Goal: Check status: Check status

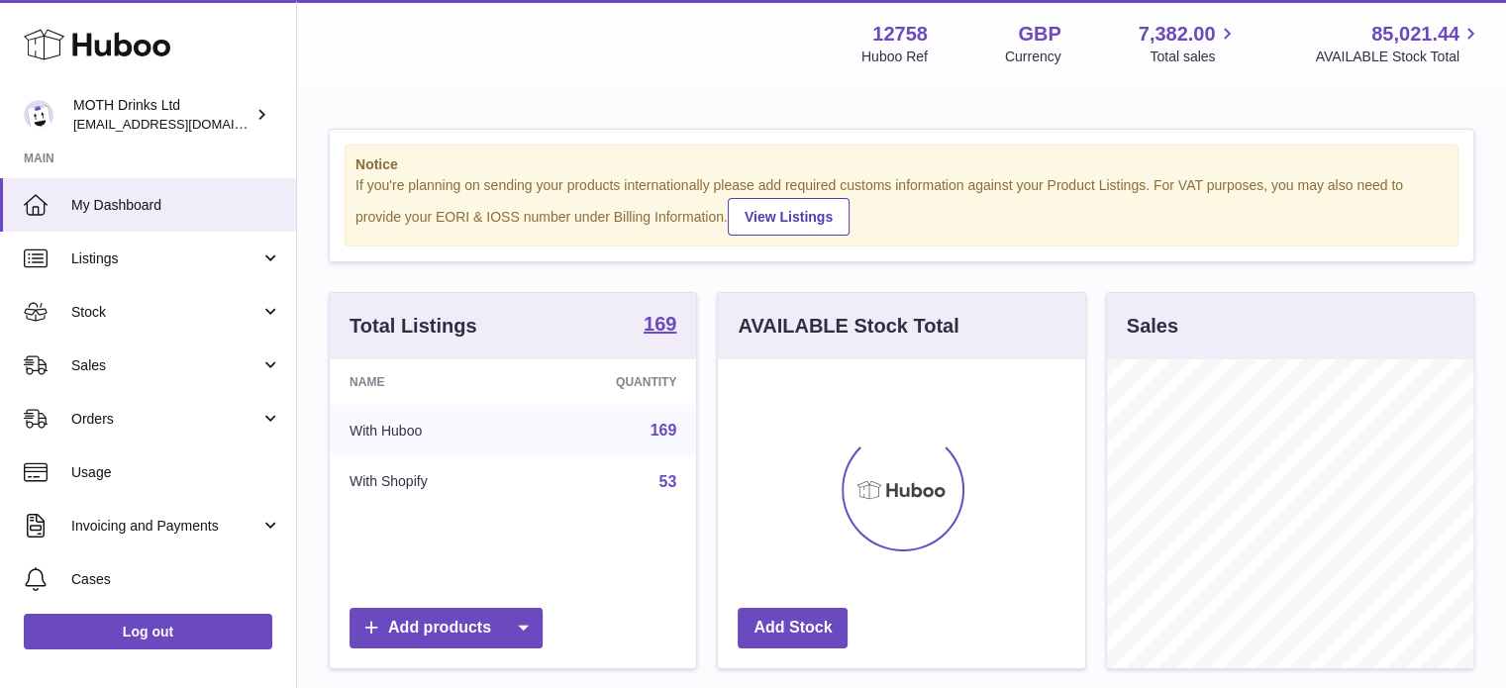
scroll to position [309, 367]
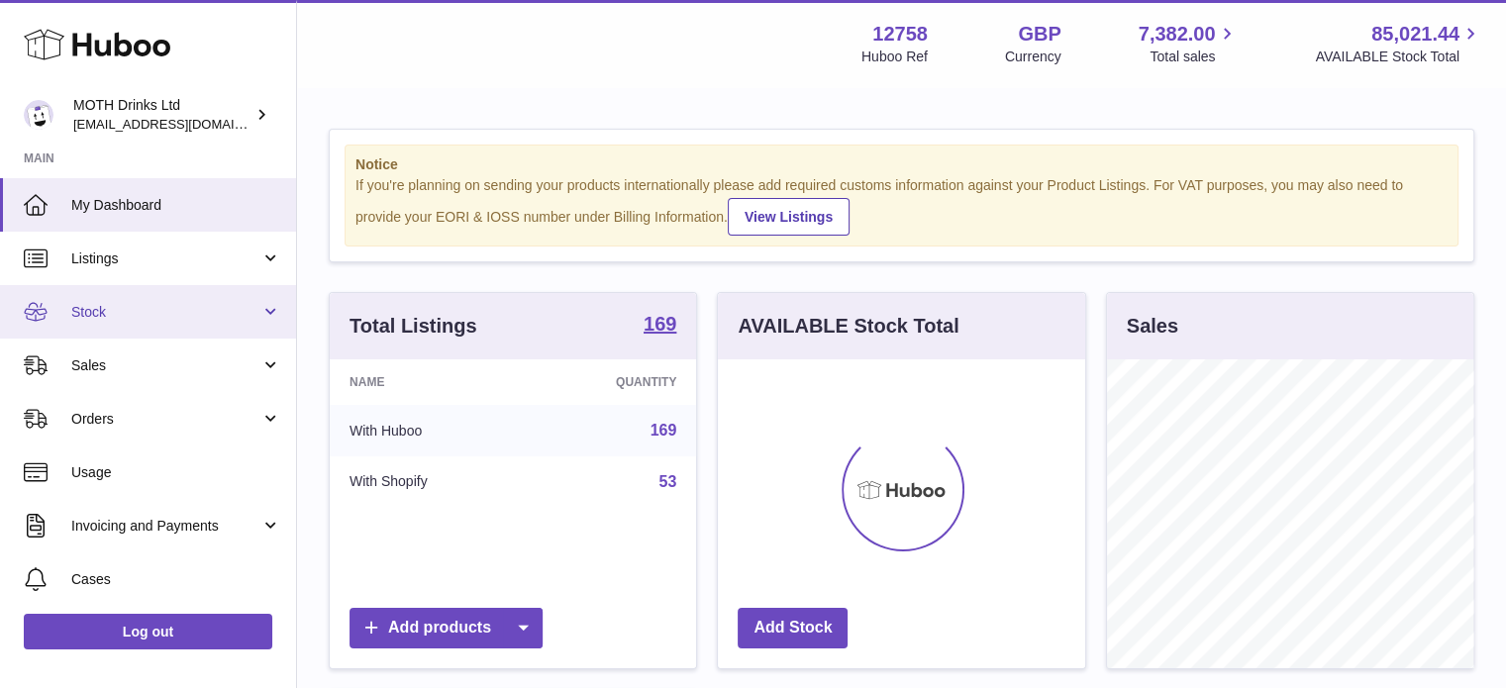
click at [175, 316] on span "Stock" at bounding box center [165, 312] width 189 height 19
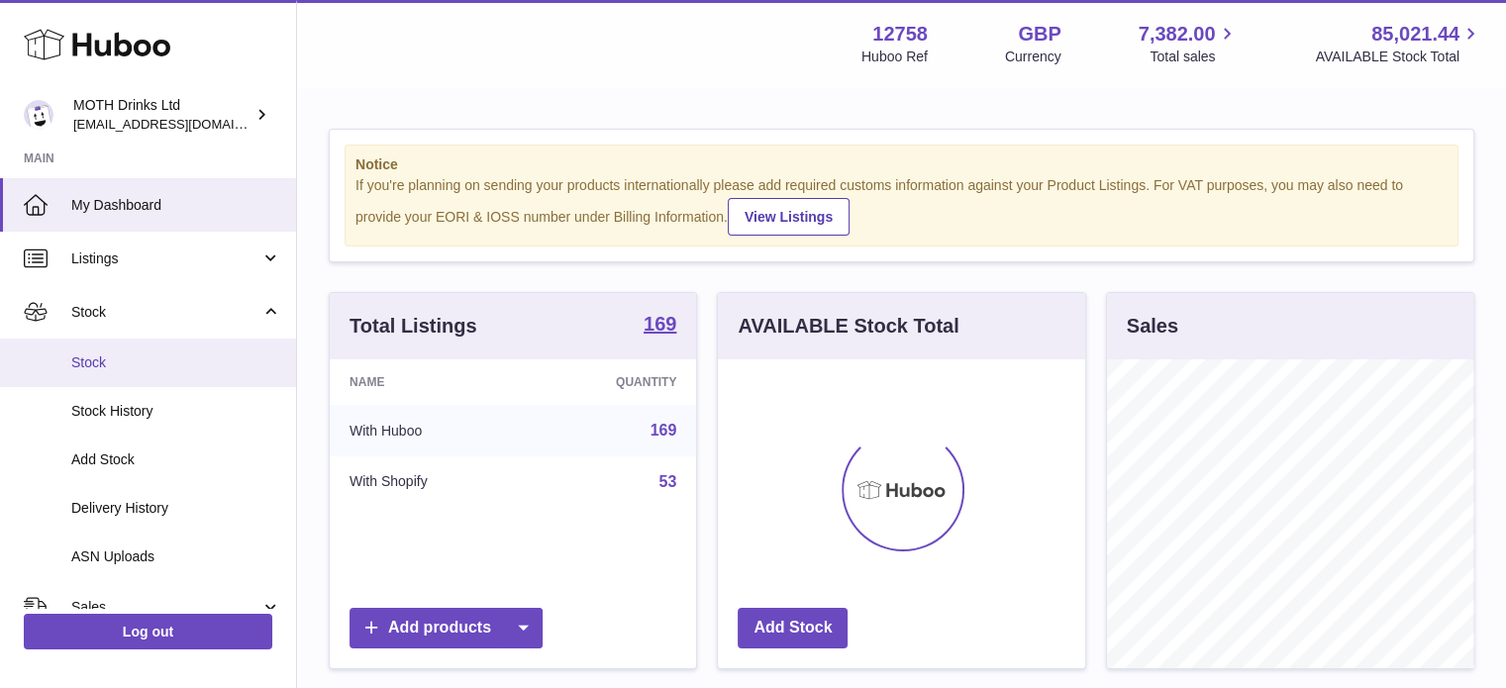
click at [162, 371] on link "Stock" at bounding box center [148, 363] width 296 height 49
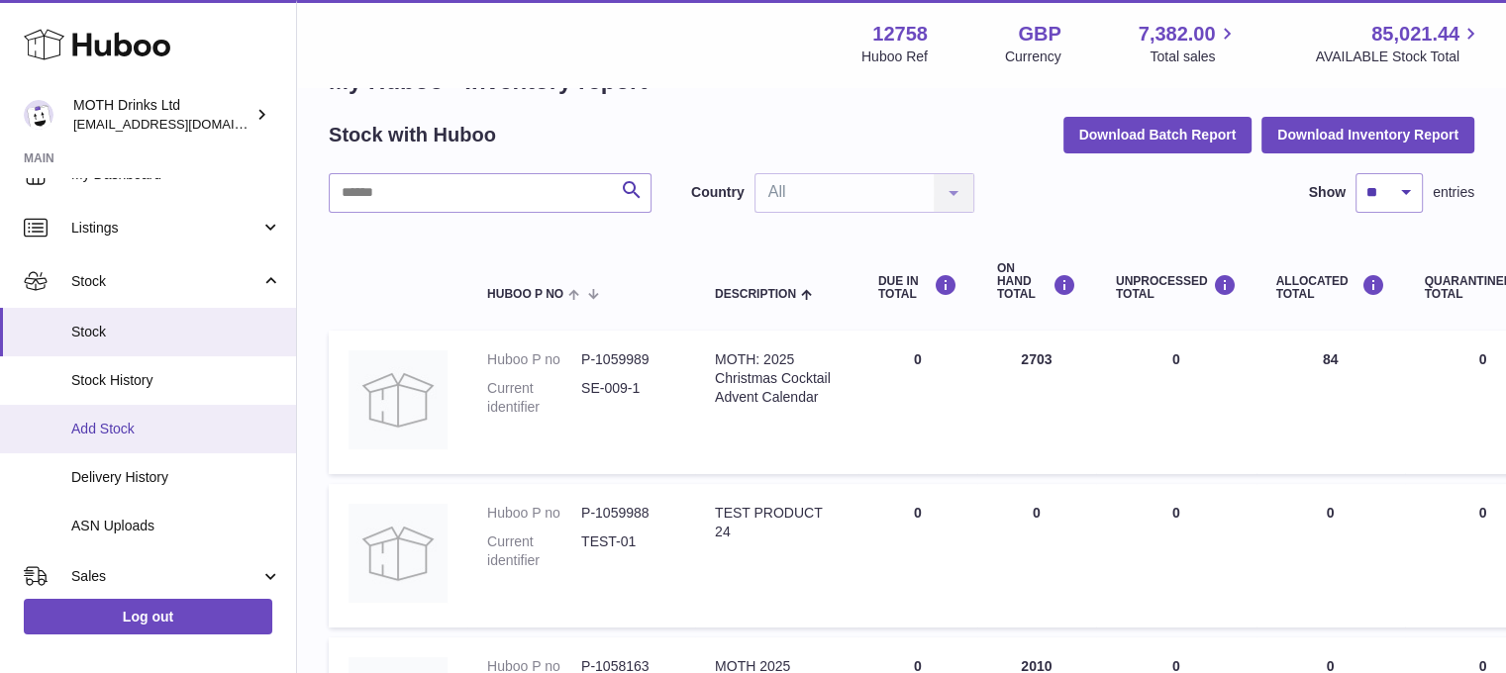
scroll to position [28, 0]
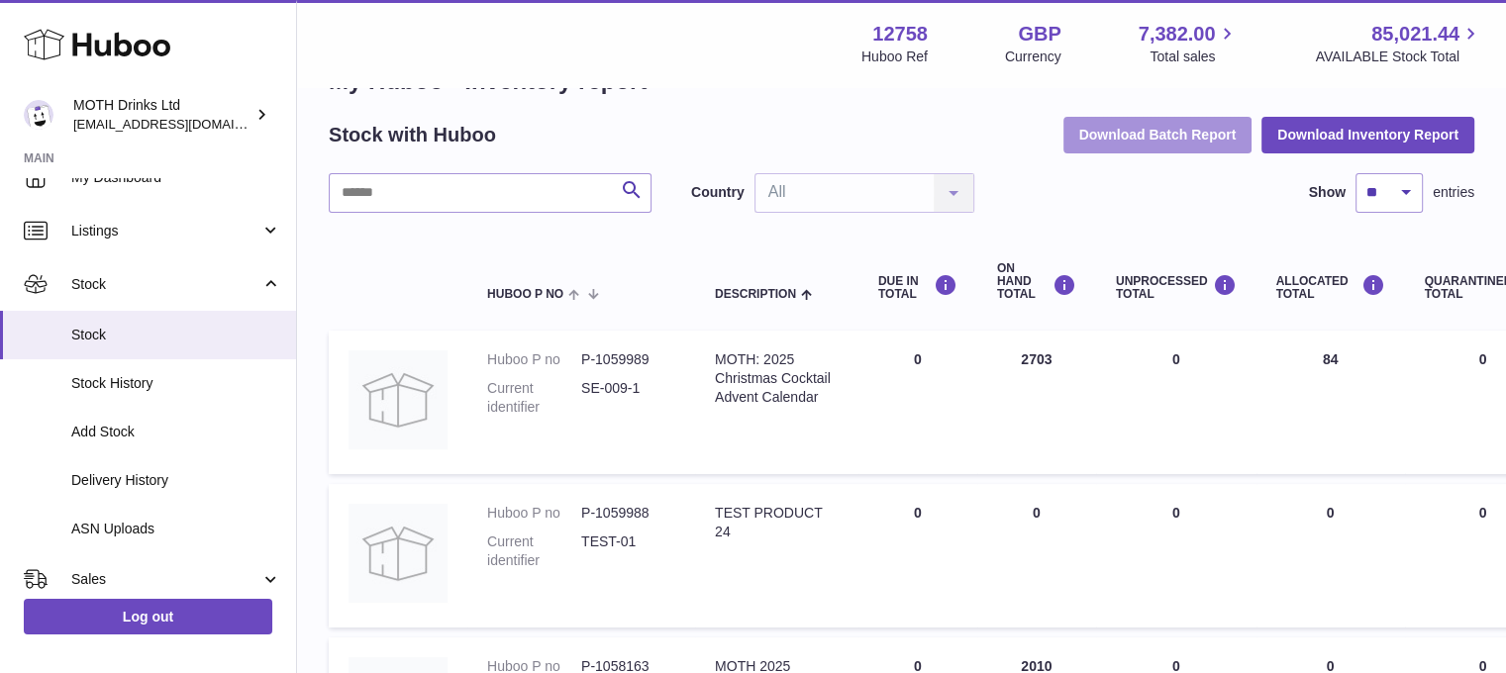
click at [1135, 132] on button "Download Batch Report" at bounding box center [1157, 135] width 189 height 36
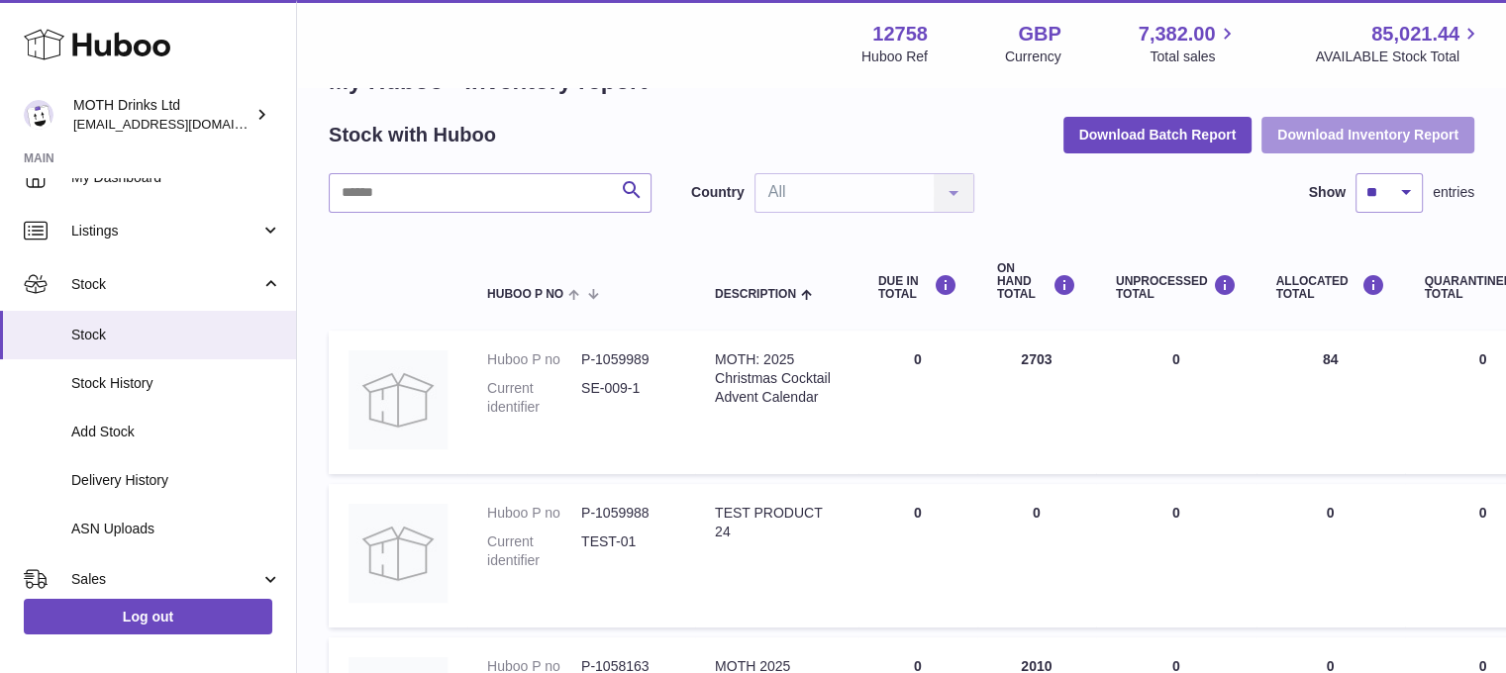
click at [1316, 126] on button "Download Inventory Report" at bounding box center [1368, 135] width 213 height 36
click at [1323, 143] on button "Download Inventory Report" at bounding box center [1368, 135] width 213 height 36
click at [440, 193] on input "text" at bounding box center [490, 193] width 323 height 40
type input "********"
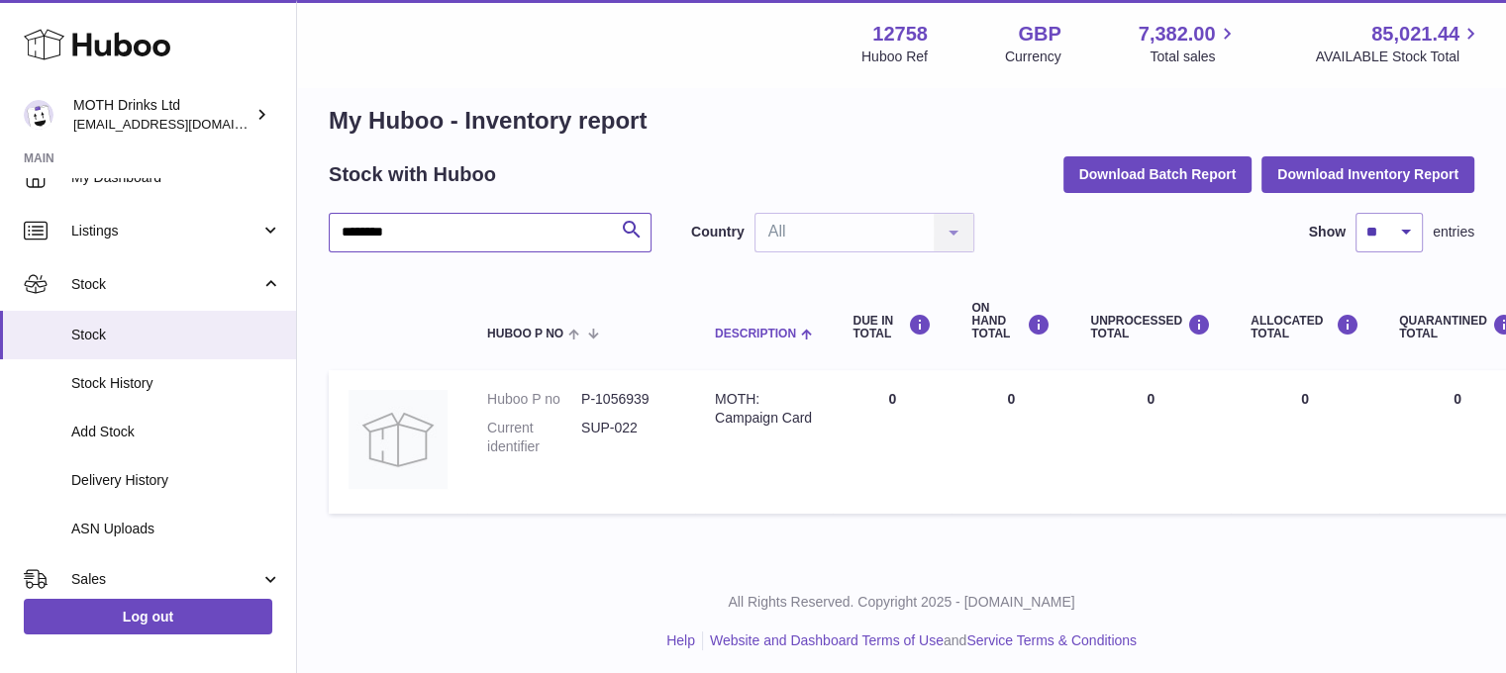
scroll to position [12, 0]
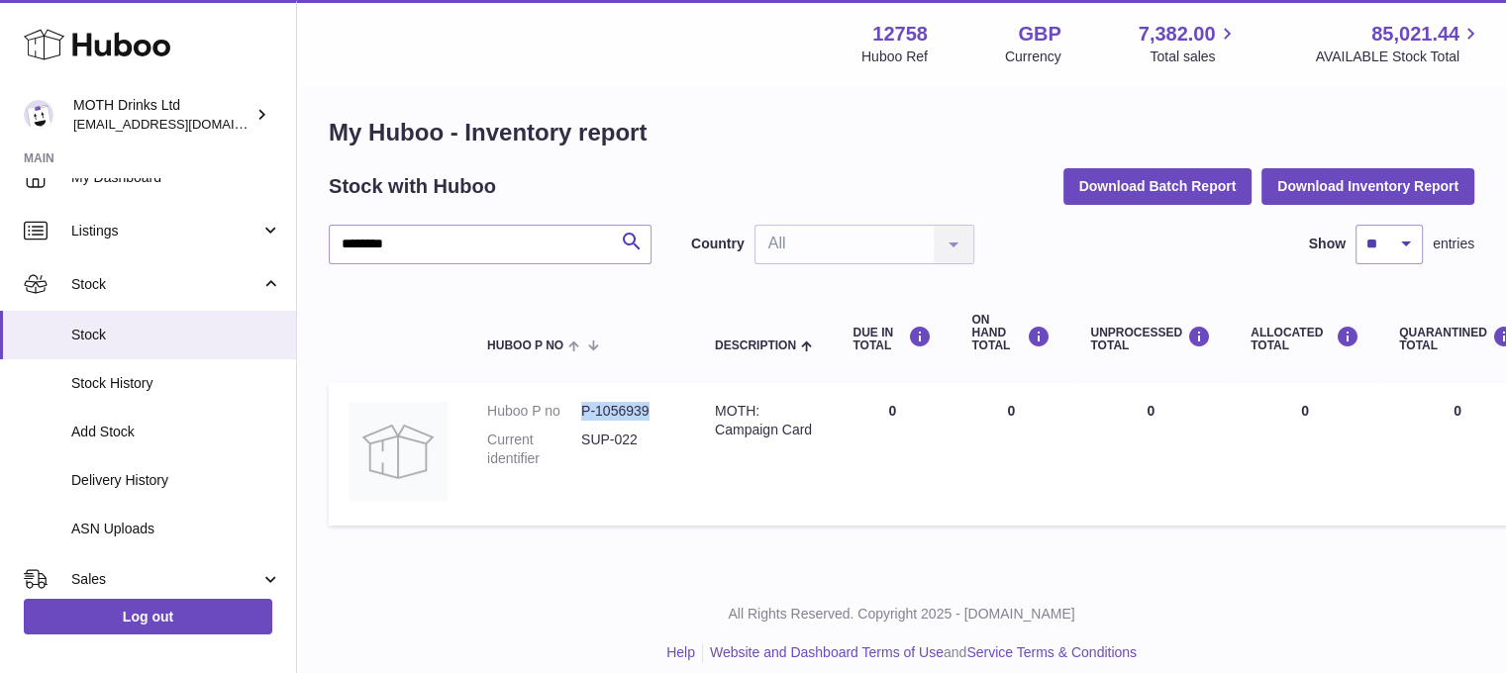
drag, startPoint x: 656, startPoint y: 401, endPoint x: 559, endPoint y: 411, distance: 96.6
click at [559, 411] on dl "Huboo P no P-1056939 Current identifier SUP-022" at bounding box center [581, 440] width 188 height 76
copy dl "P-1056939"
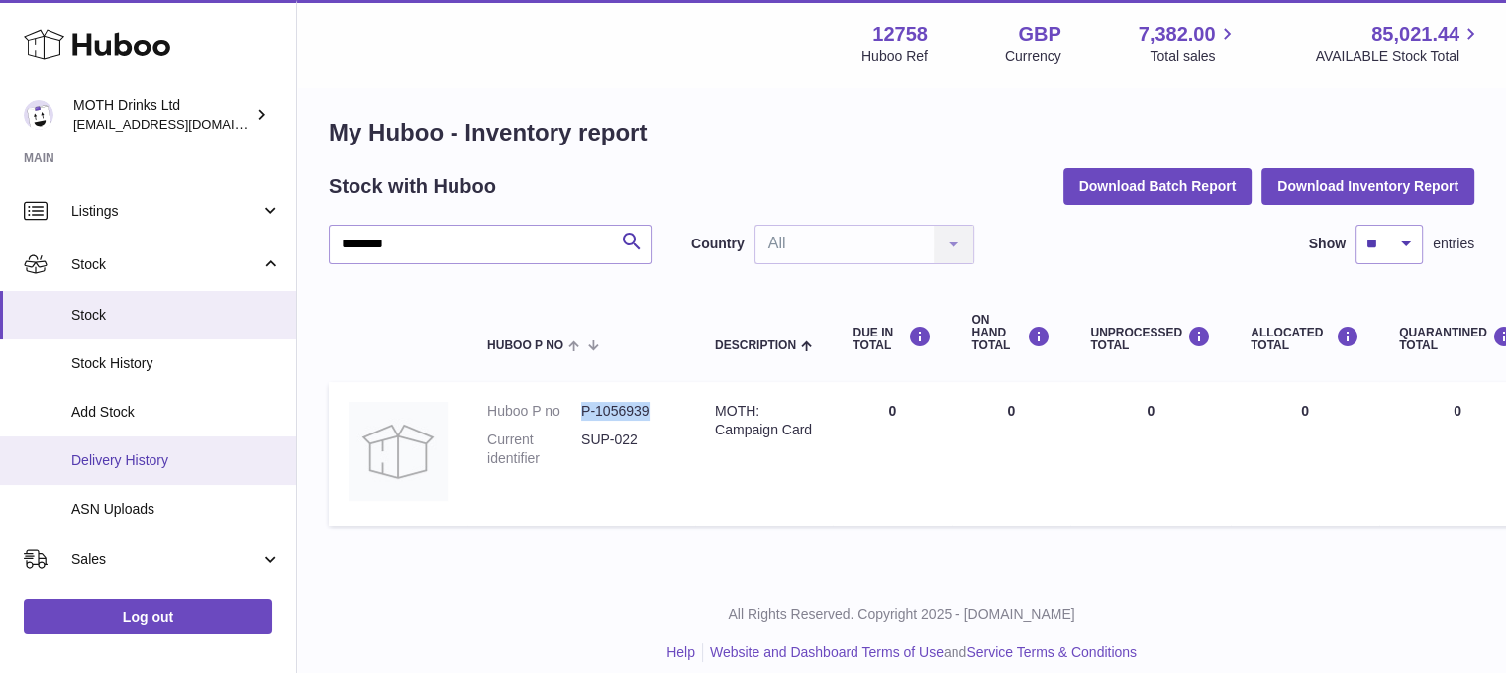
scroll to position [50, 0]
click at [106, 458] on span "Delivery History" at bounding box center [176, 459] width 210 height 19
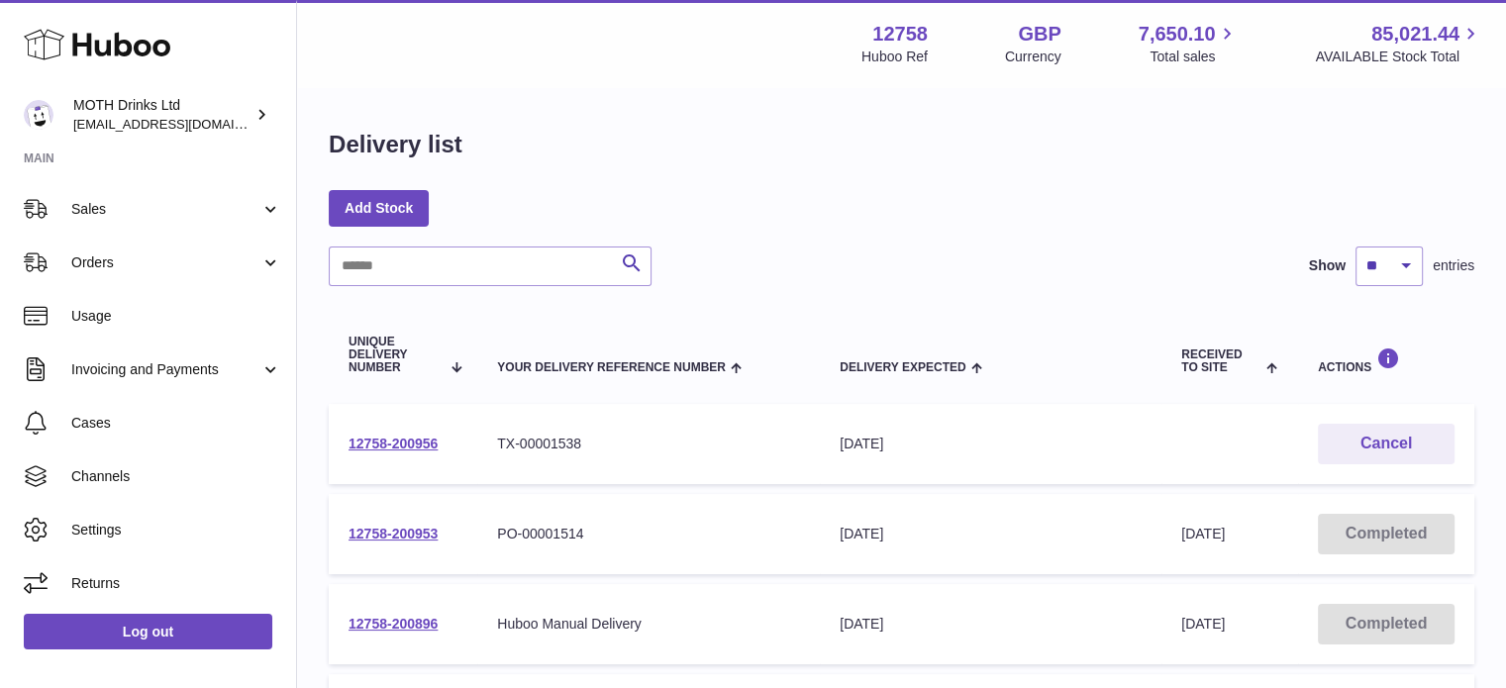
scroll to position [399, 0]
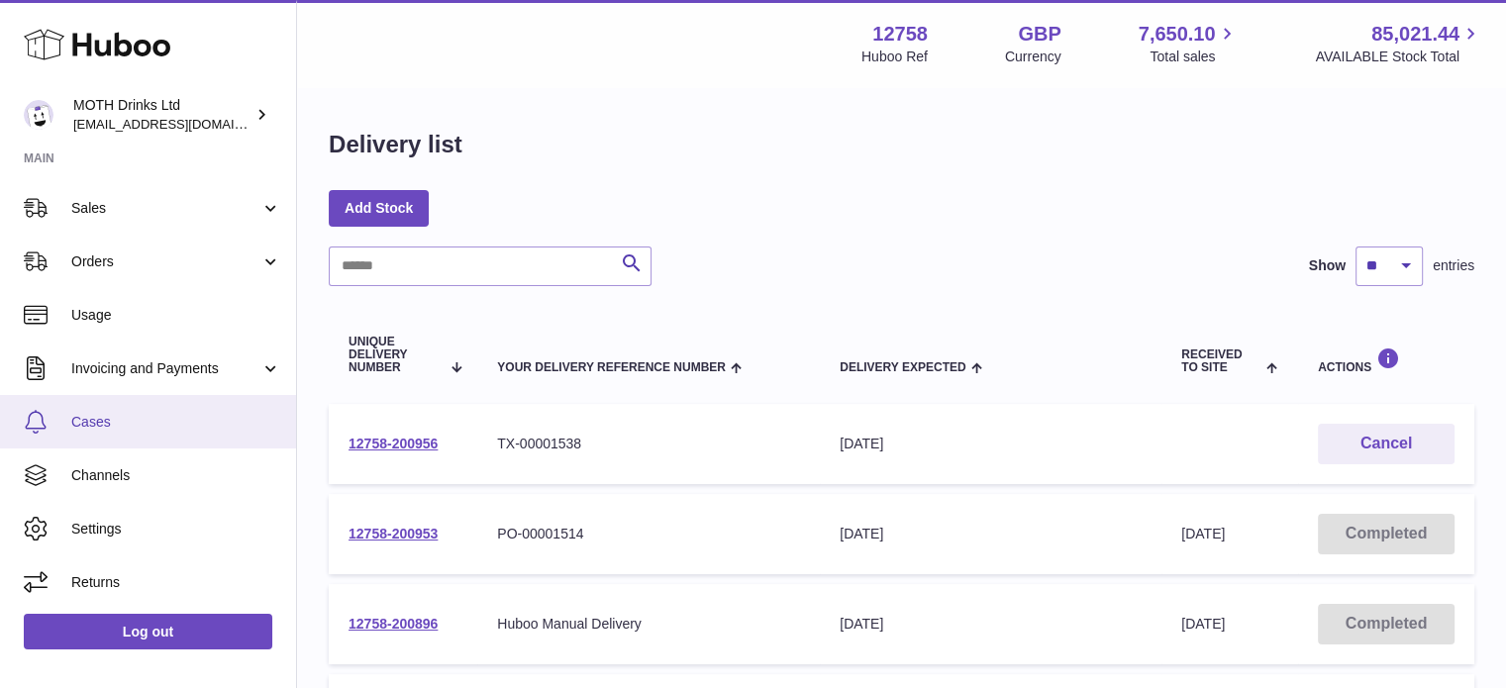
click at [98, 403] on link "Cases" at bounding box center [148, 421] width 296 height 53
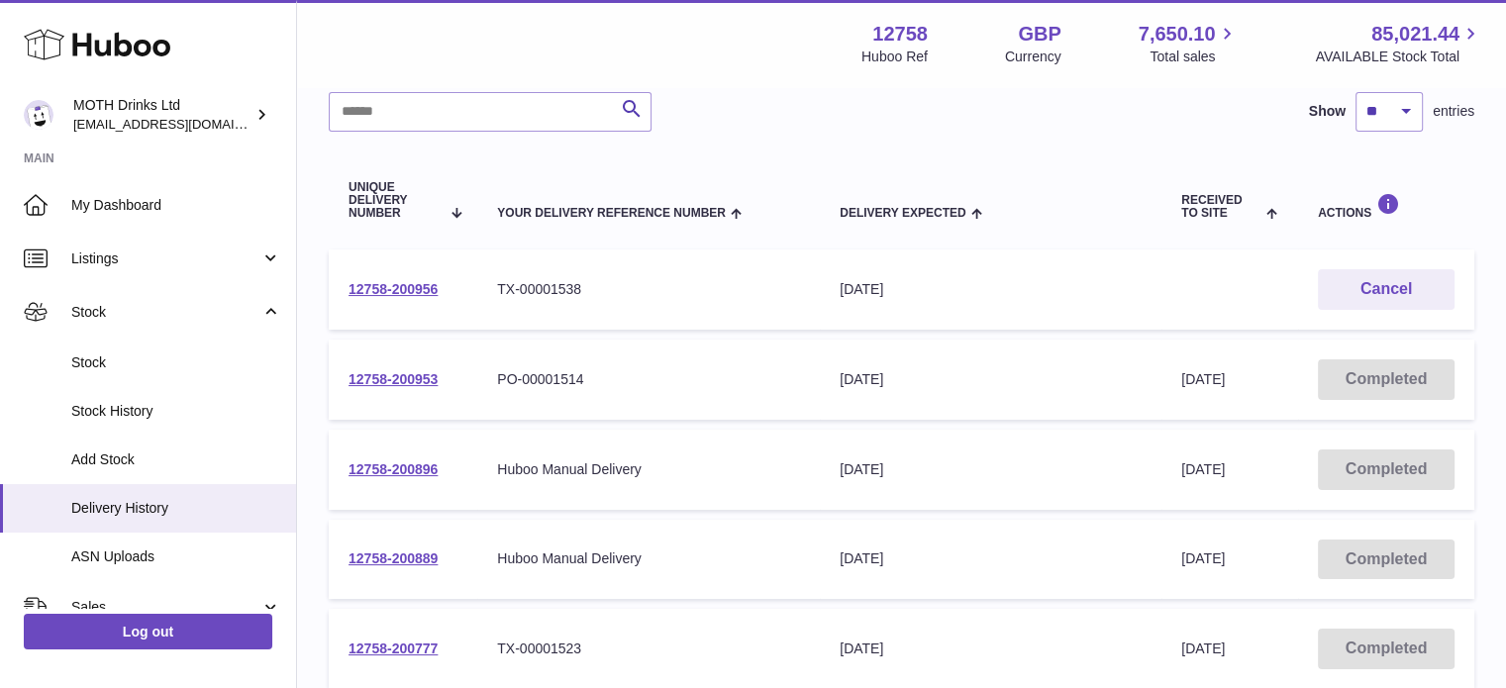
scroll to position [178, 0]
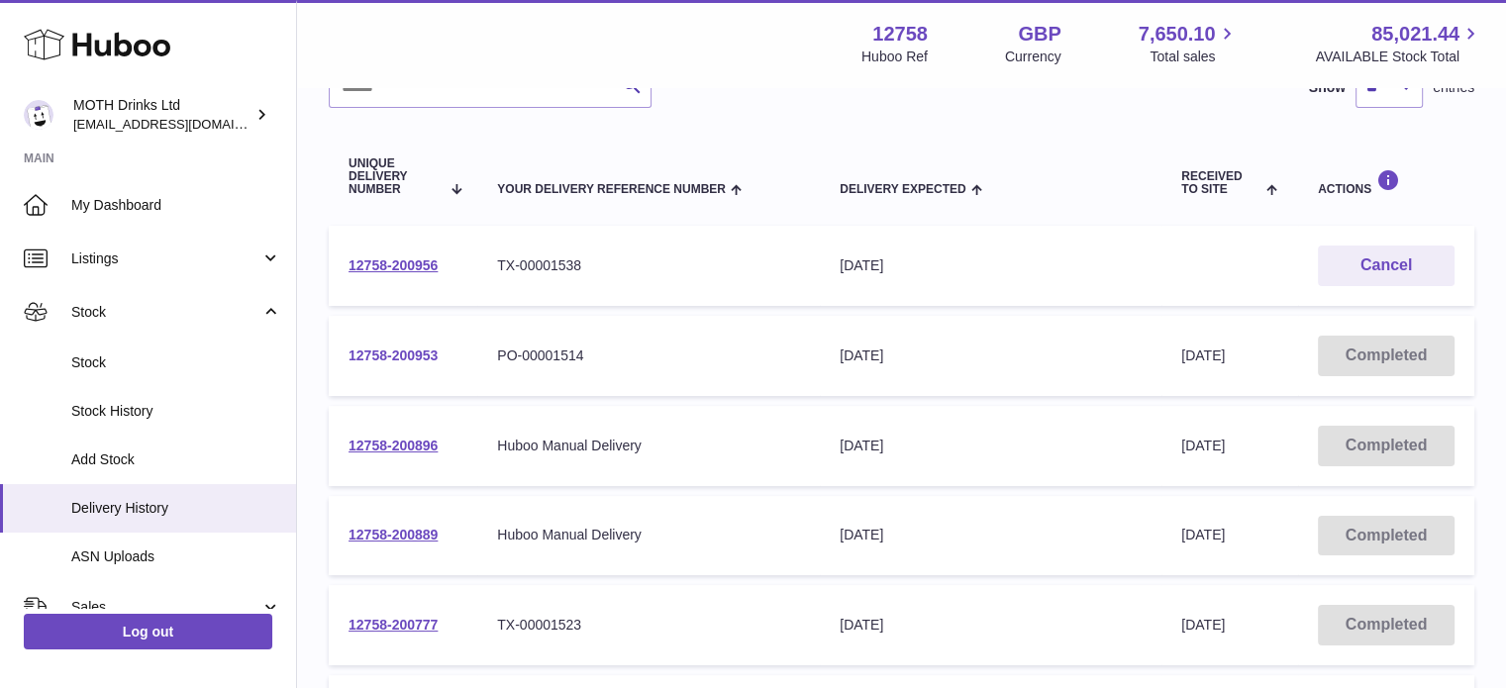
click at [409, 355] on link "12758-200953" at bounding box center [393, 356] width 89 height 16
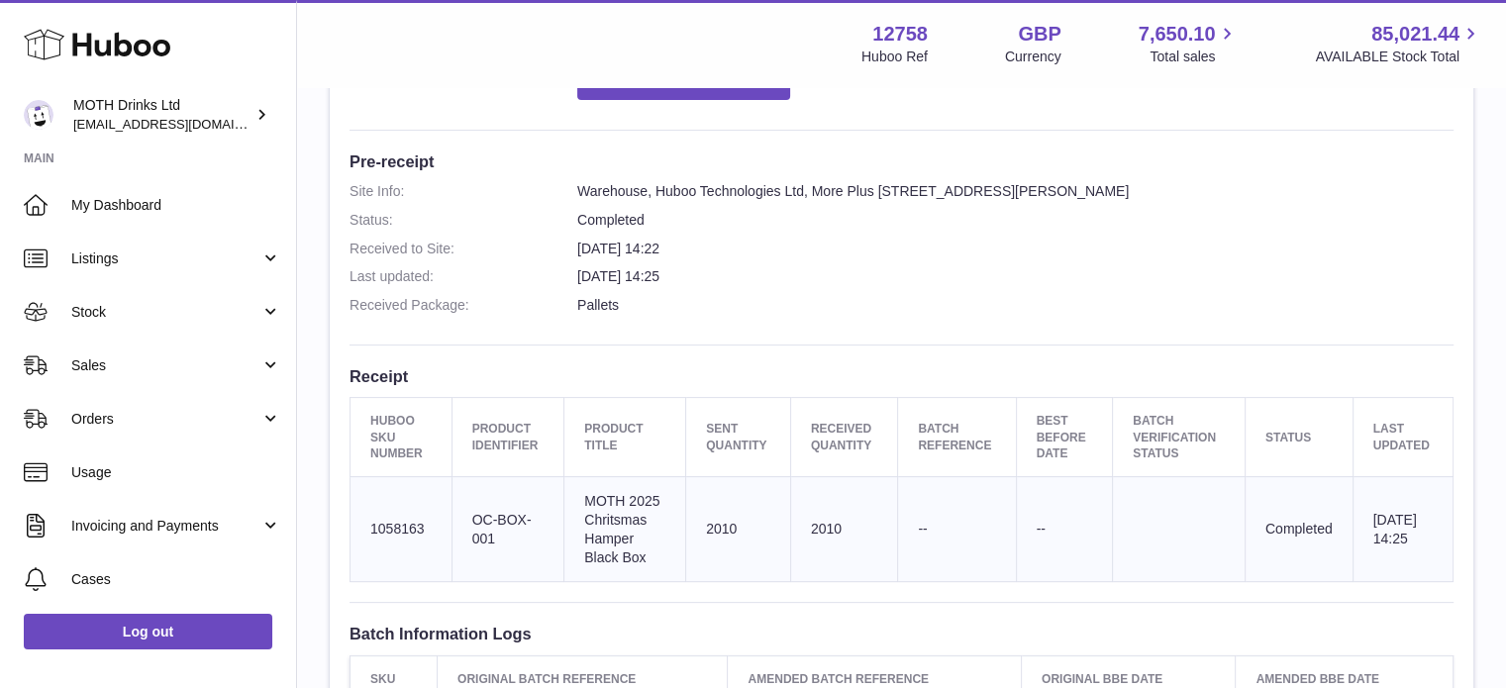
scroll to position [471, 0]
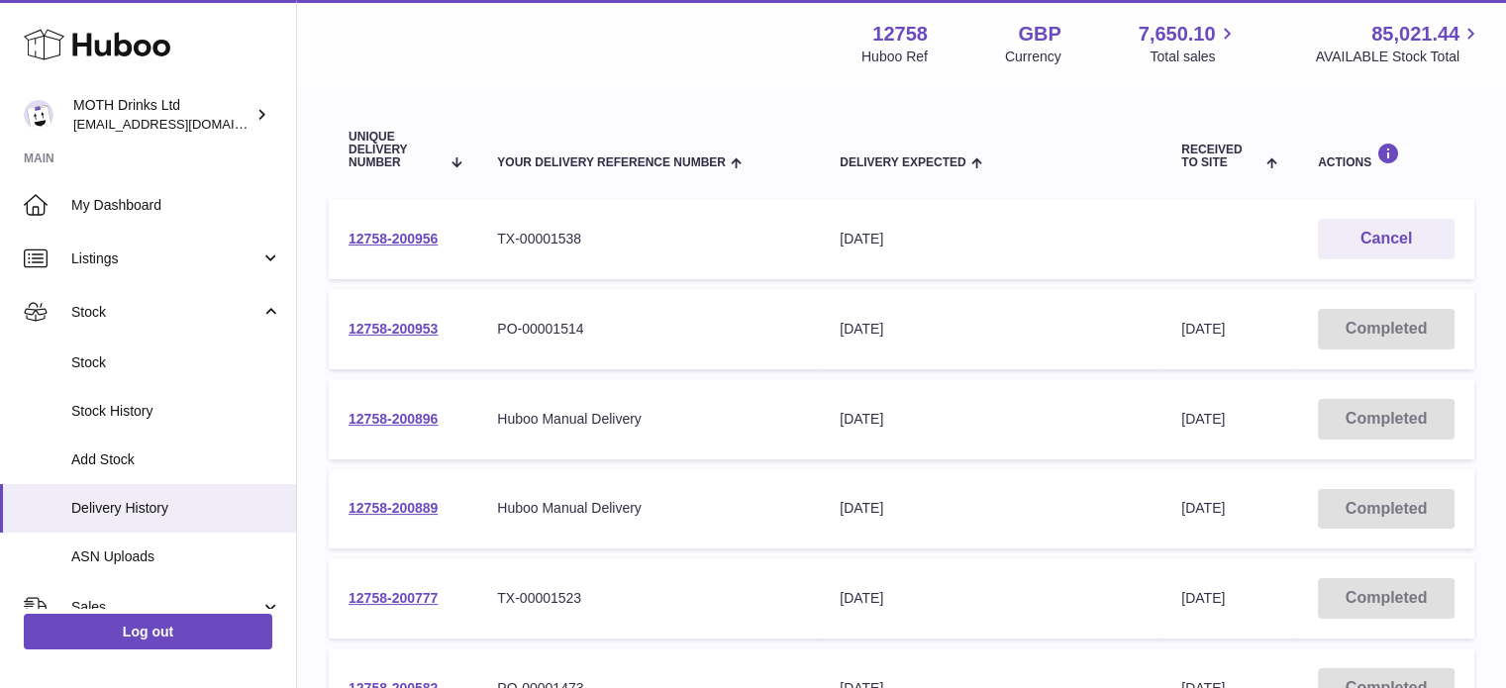
scroll to position [206, 0]
click at [418, 593] on link "12758-200777" at bounding box center [393, 597] width 89 height 16
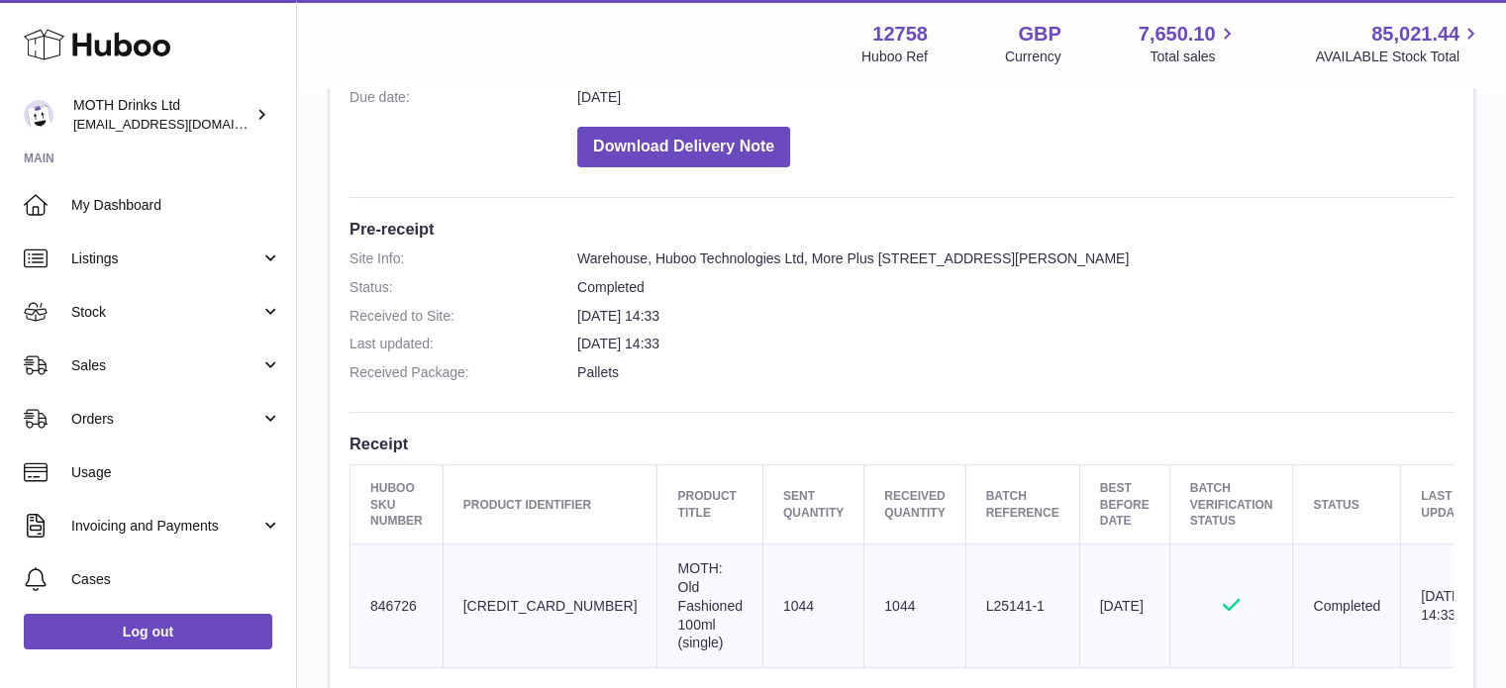
scroll to position [403, 0]
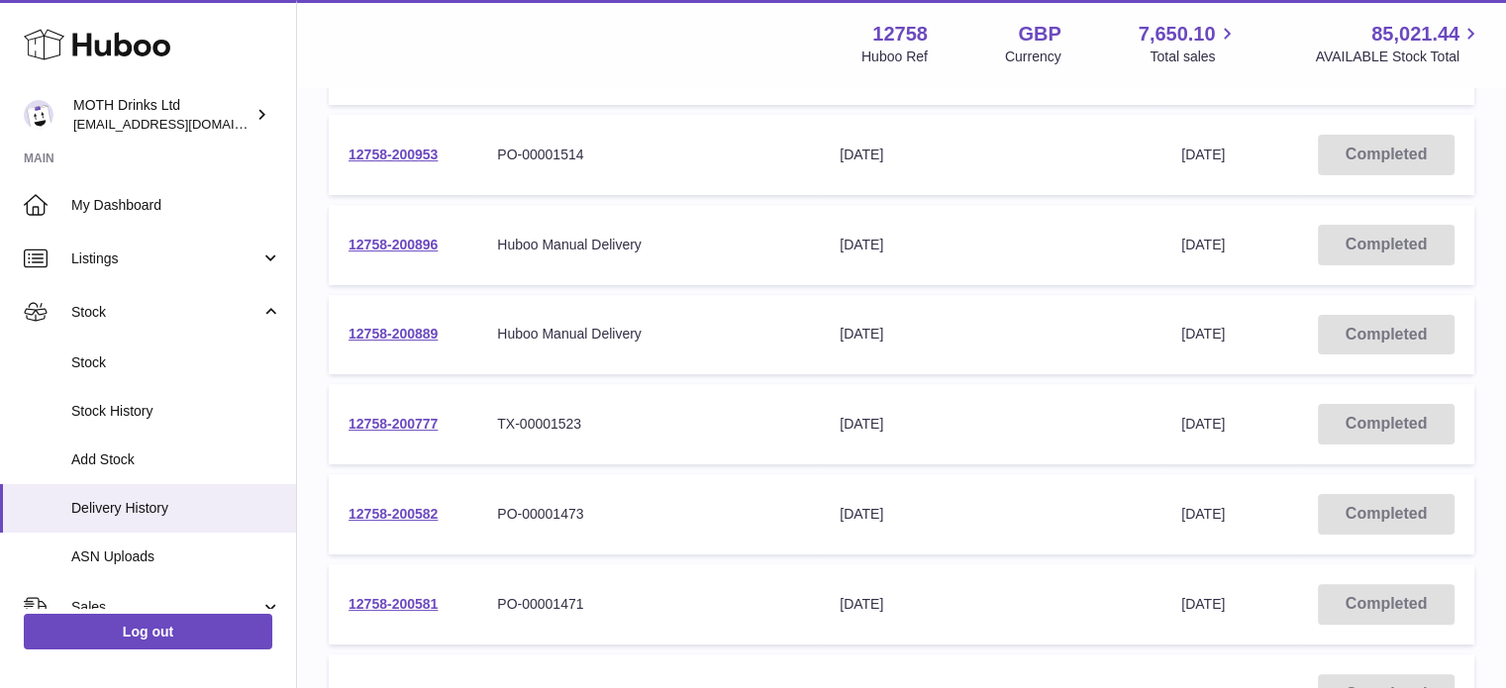
scroll to position [383, 0]
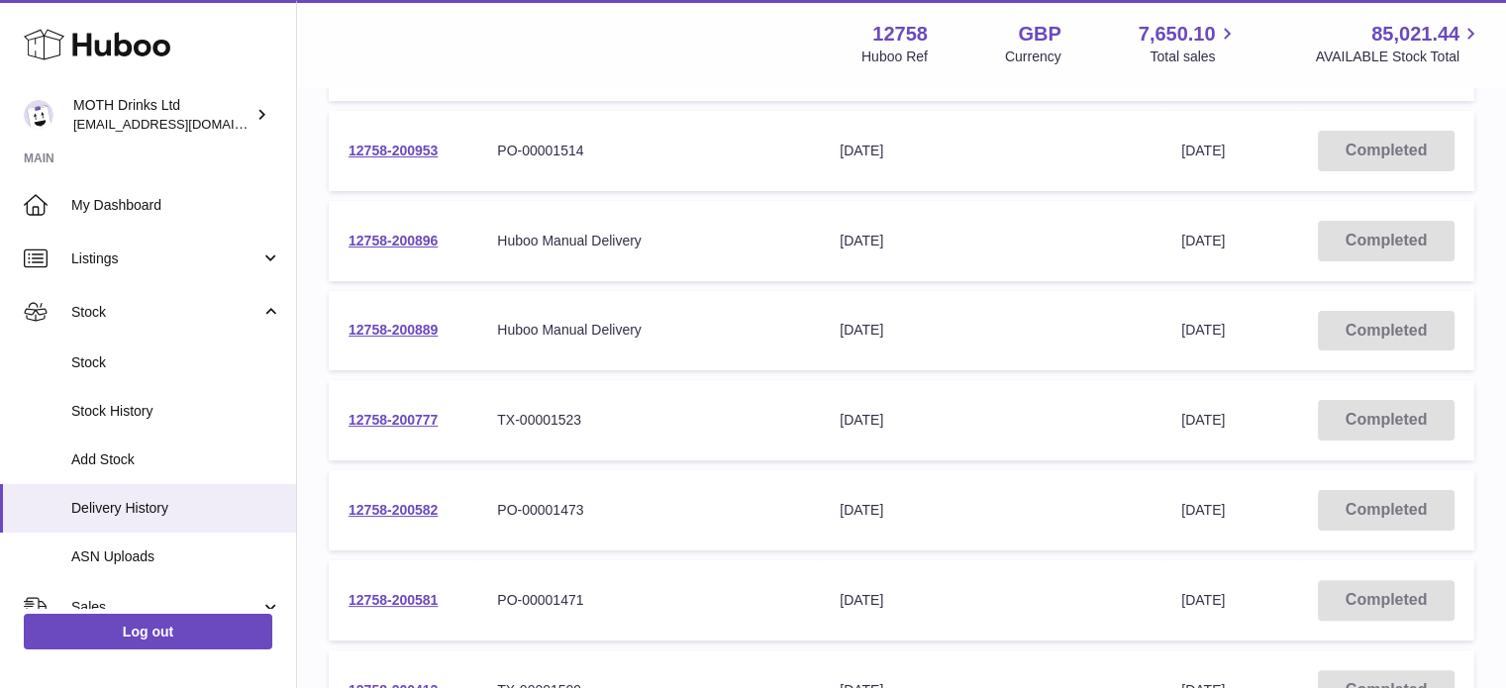
click at [1036, 340] on td "Delivery Expected 29th Sep 2025" at bounding box center [991, 331] width 342 height 80
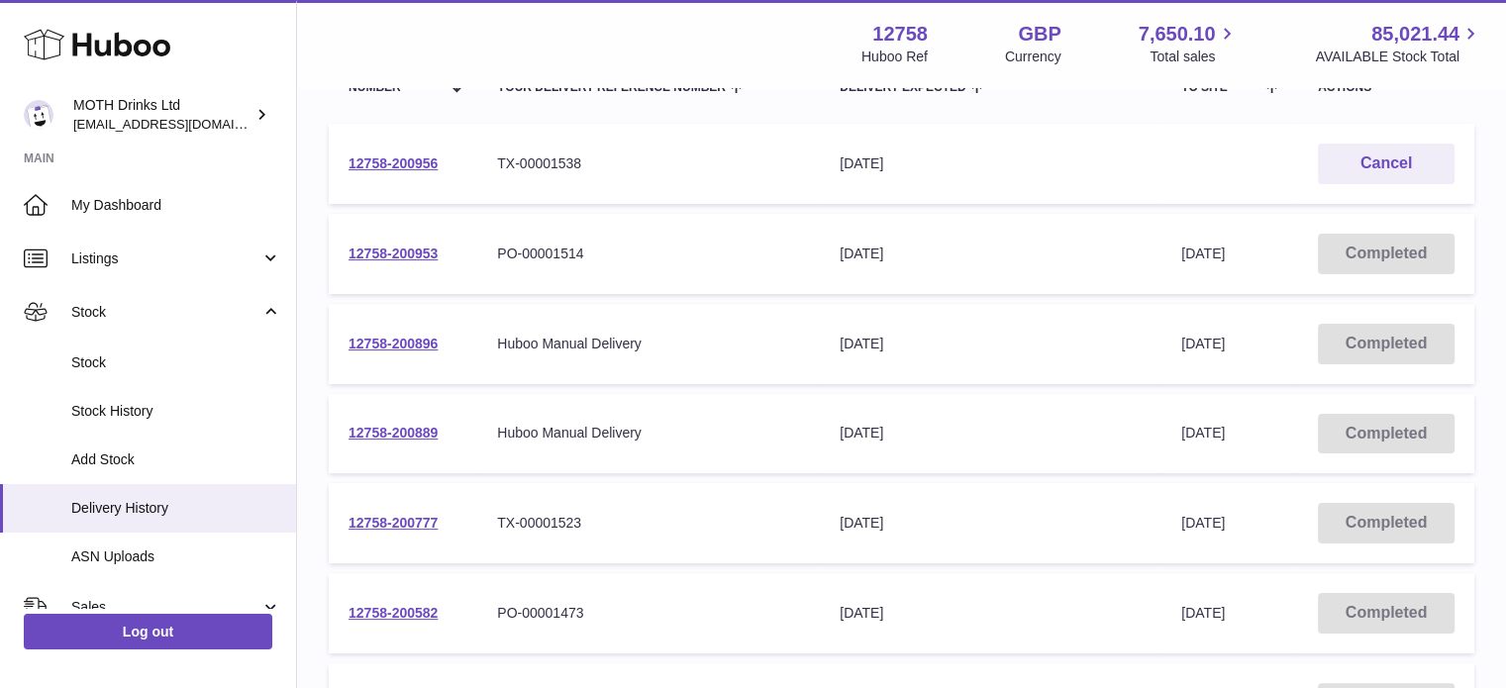
scroll to position [278, 0]
click at [393, 249] on link "12758-200953" at bounding box center [393, 256] width 89 height 16
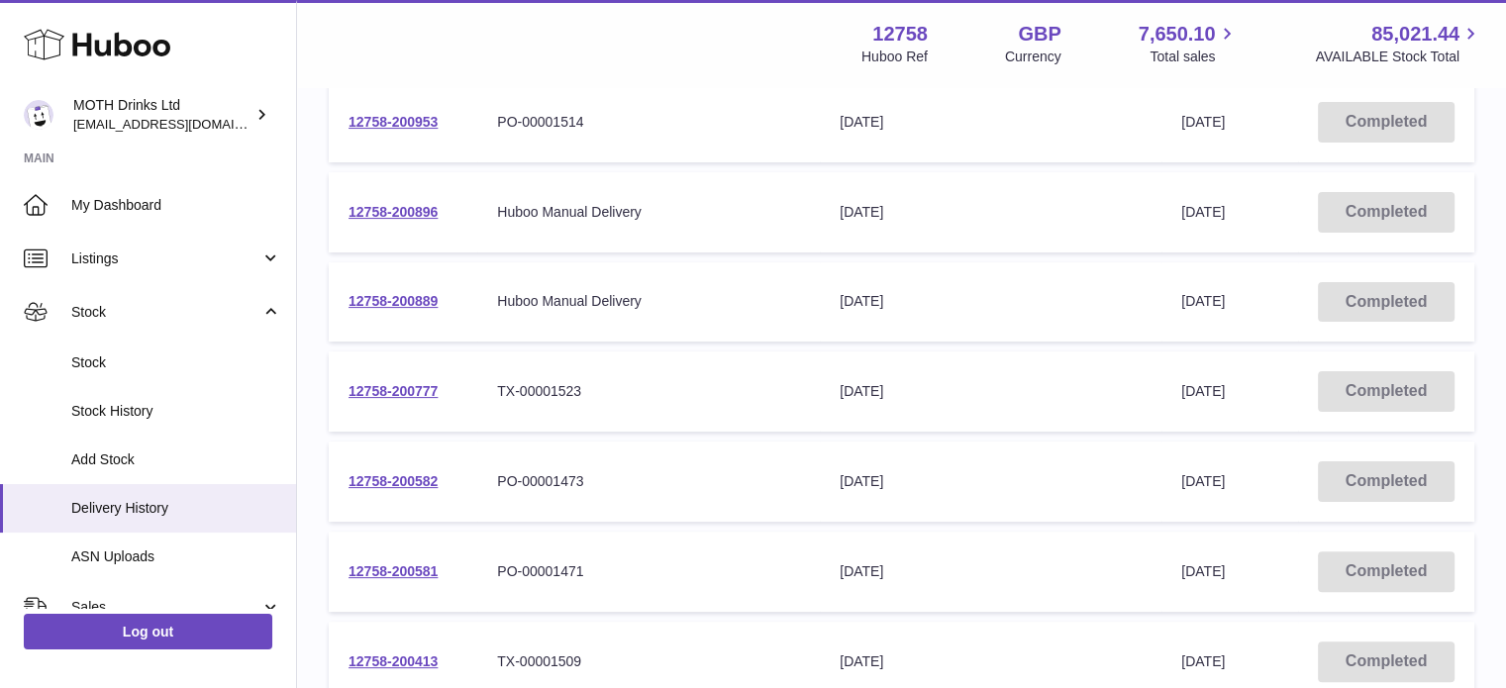
scroll to position [416, 0]
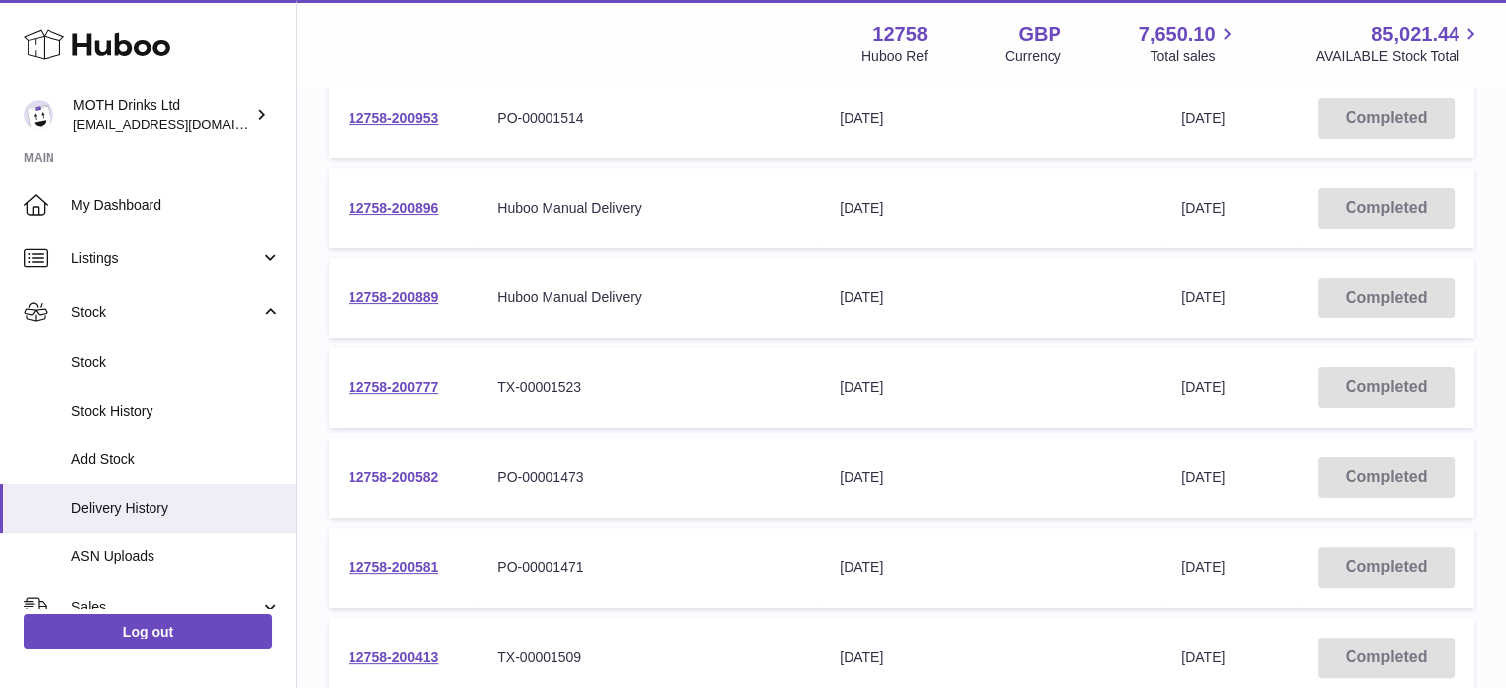
click at [400, 471] on link "12758-200582" at bounding box center [393, 477] width 89 height 16
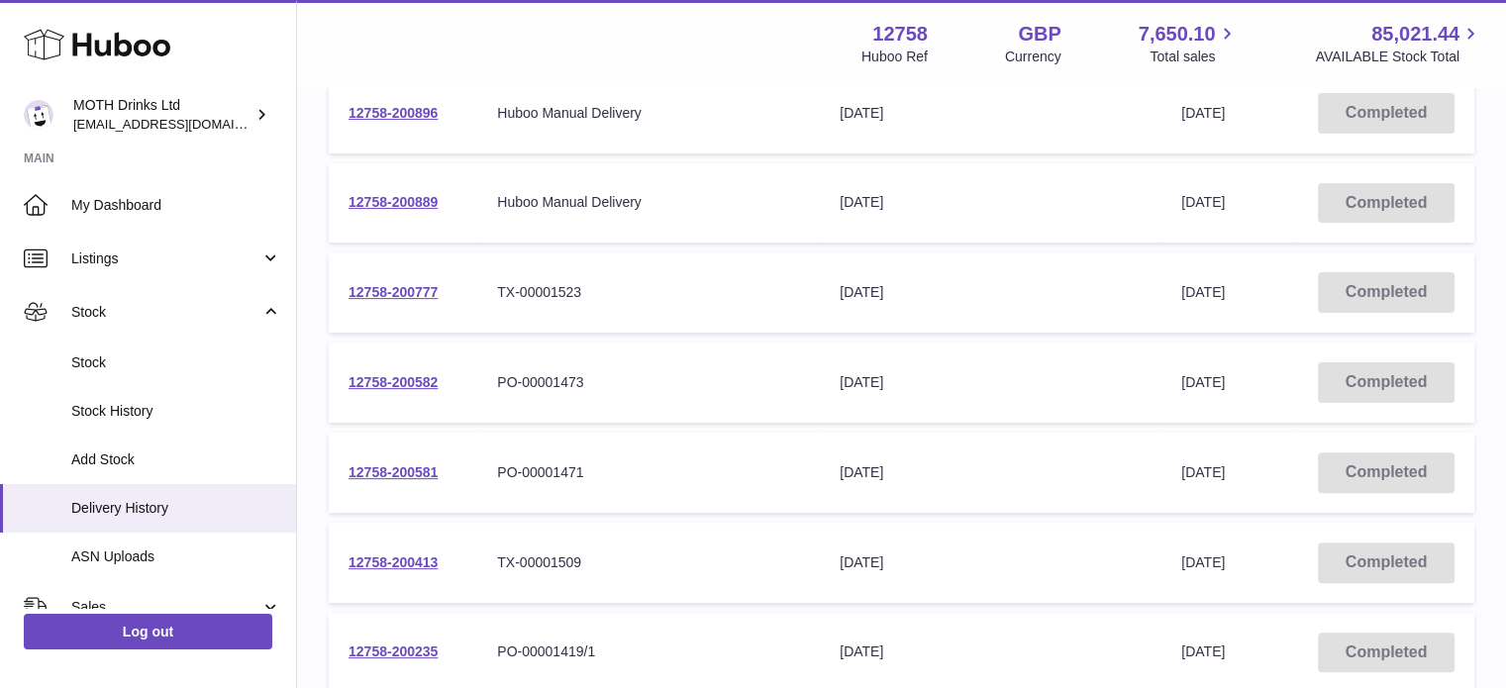
scroll to position [511, 0]
click at [404, 472] on link "12758-200581" at bounding box center [393, 472] width 89 height 16
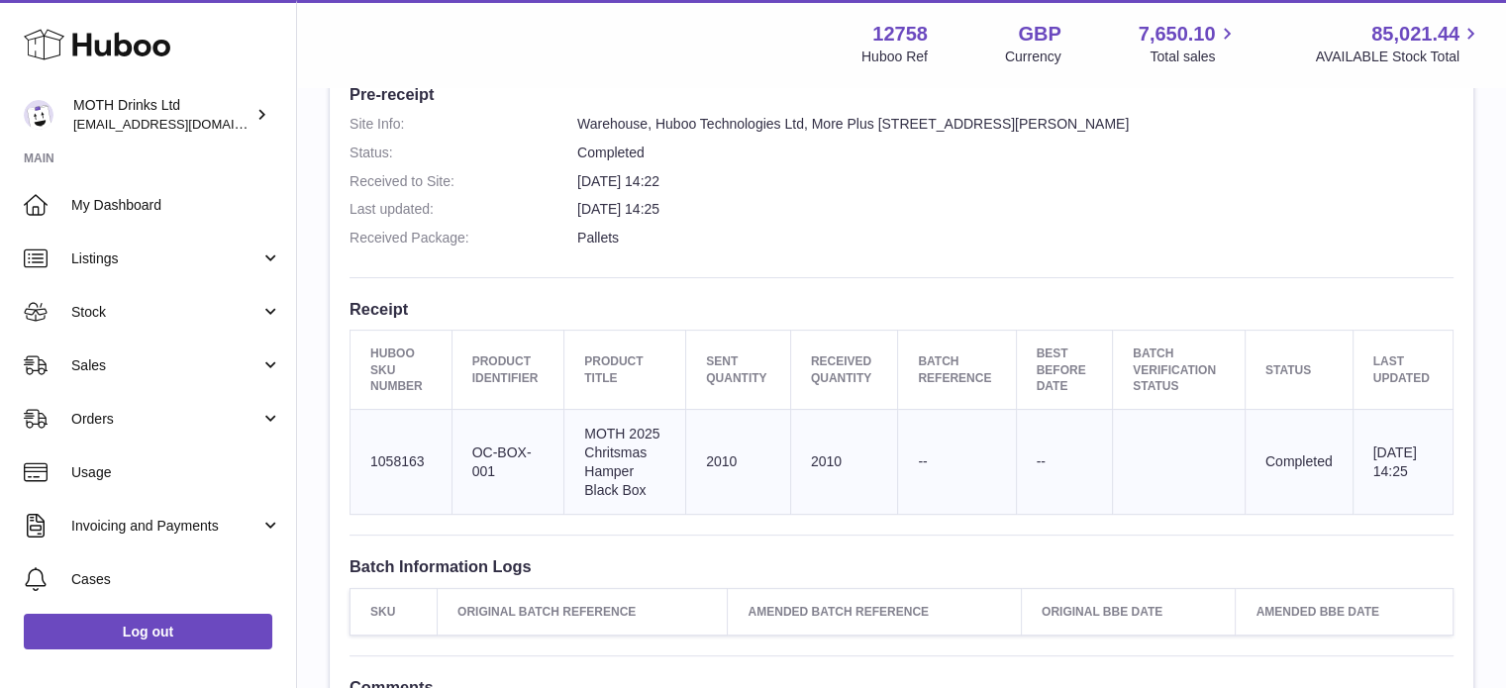
scroll to position [539, 0]
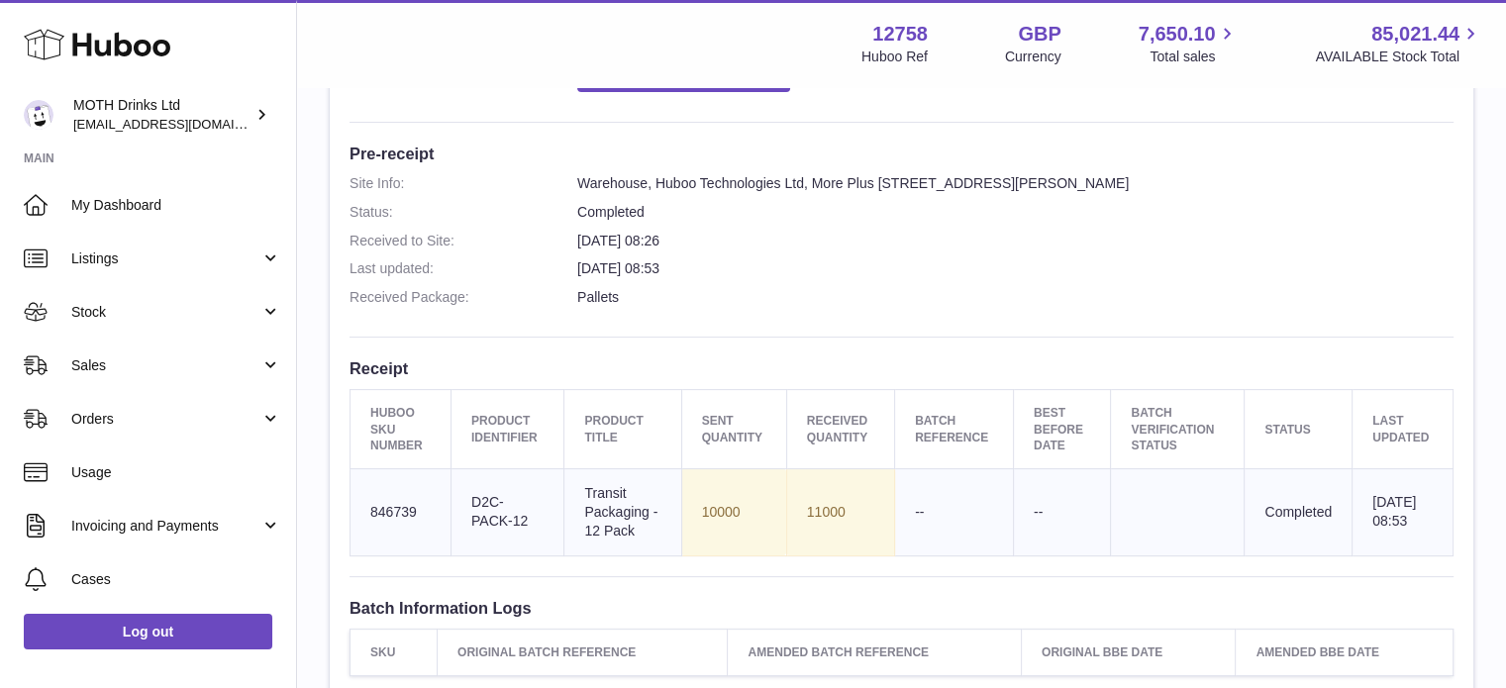
scroll to position [479, 0]
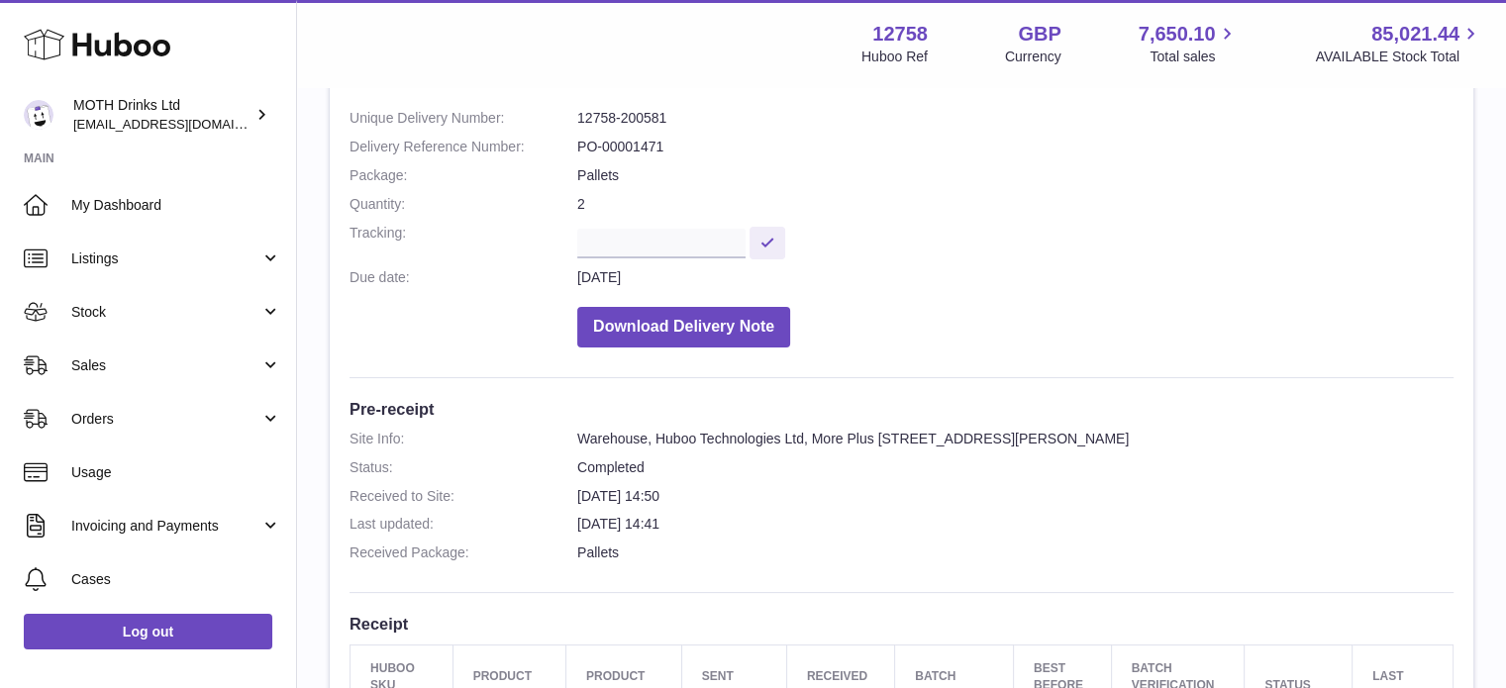
scroll to position [225, 0]
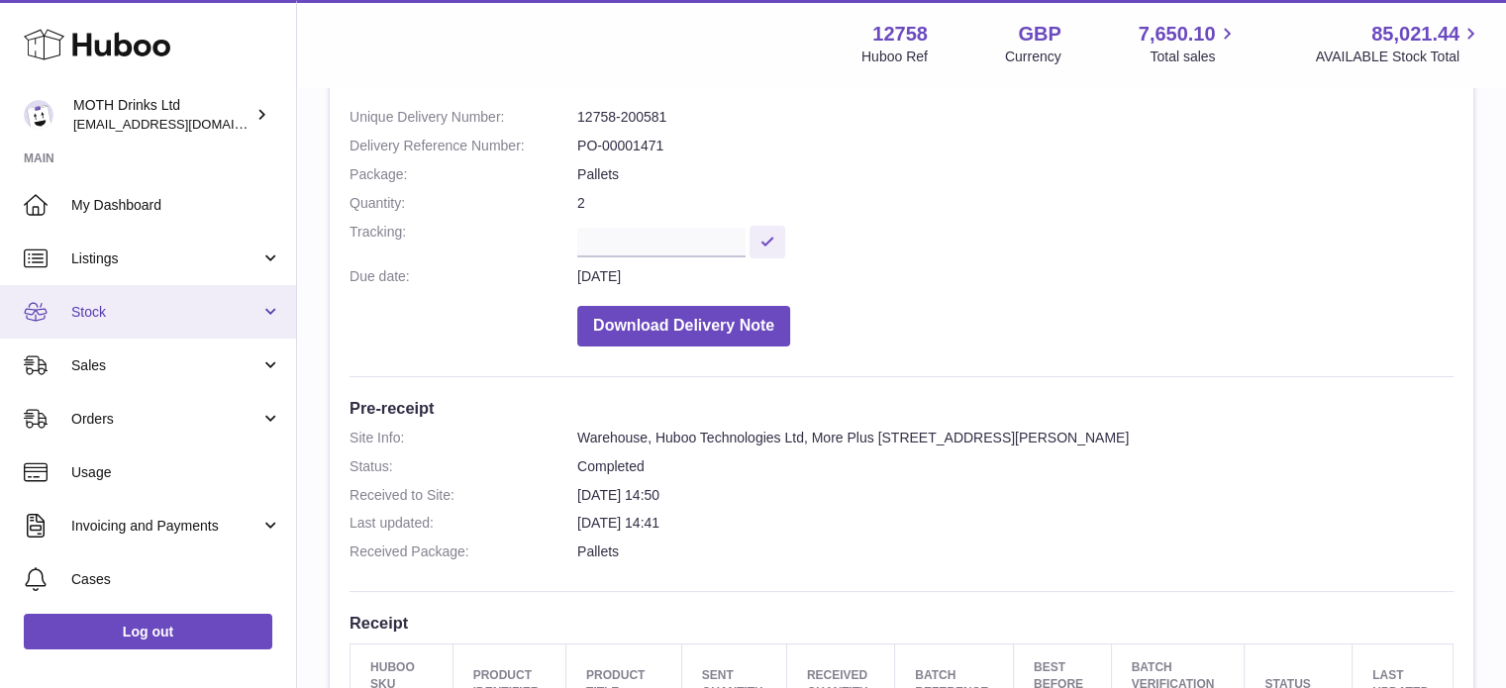
click at [154, 325] on link "Stock" at bounding box center [148, 311] width 296 height 53
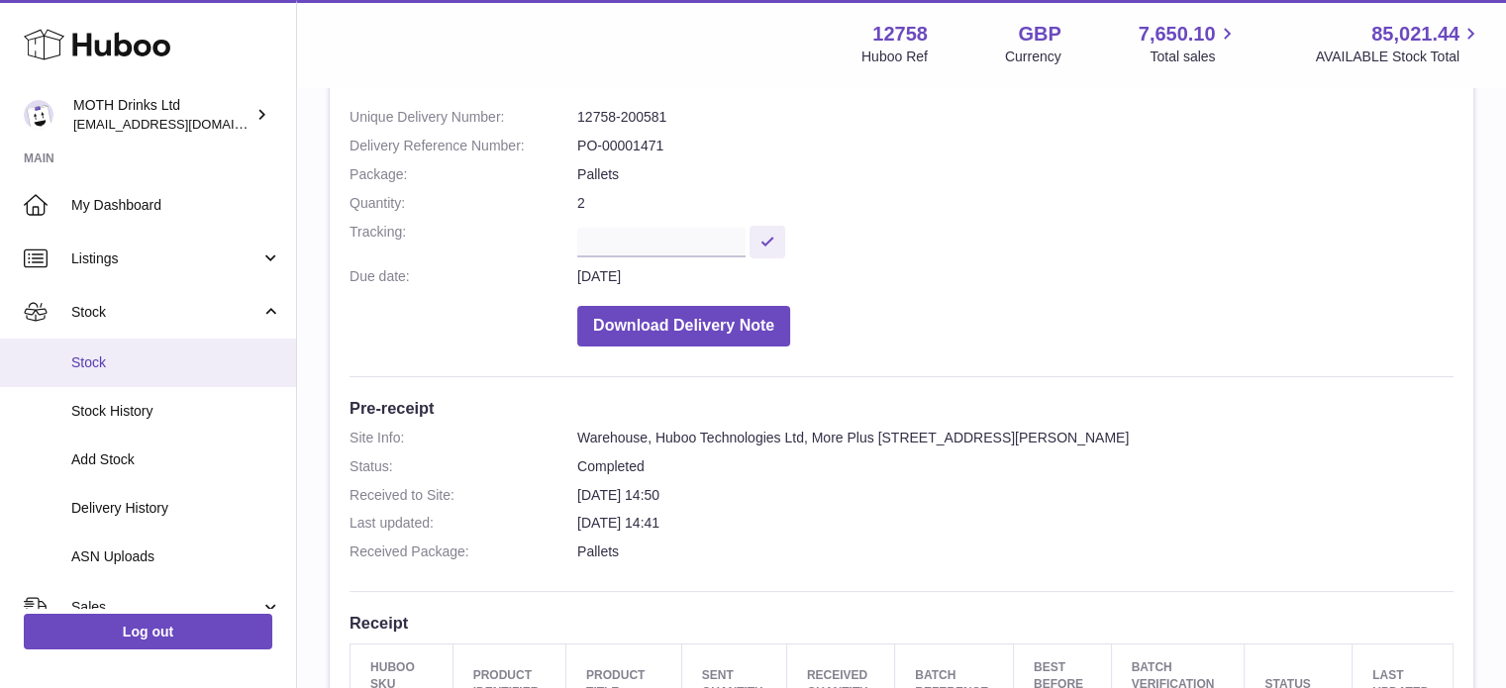
click at [139, 354] on span "Stock" at bounding box center [176, 363] width 210 height 19
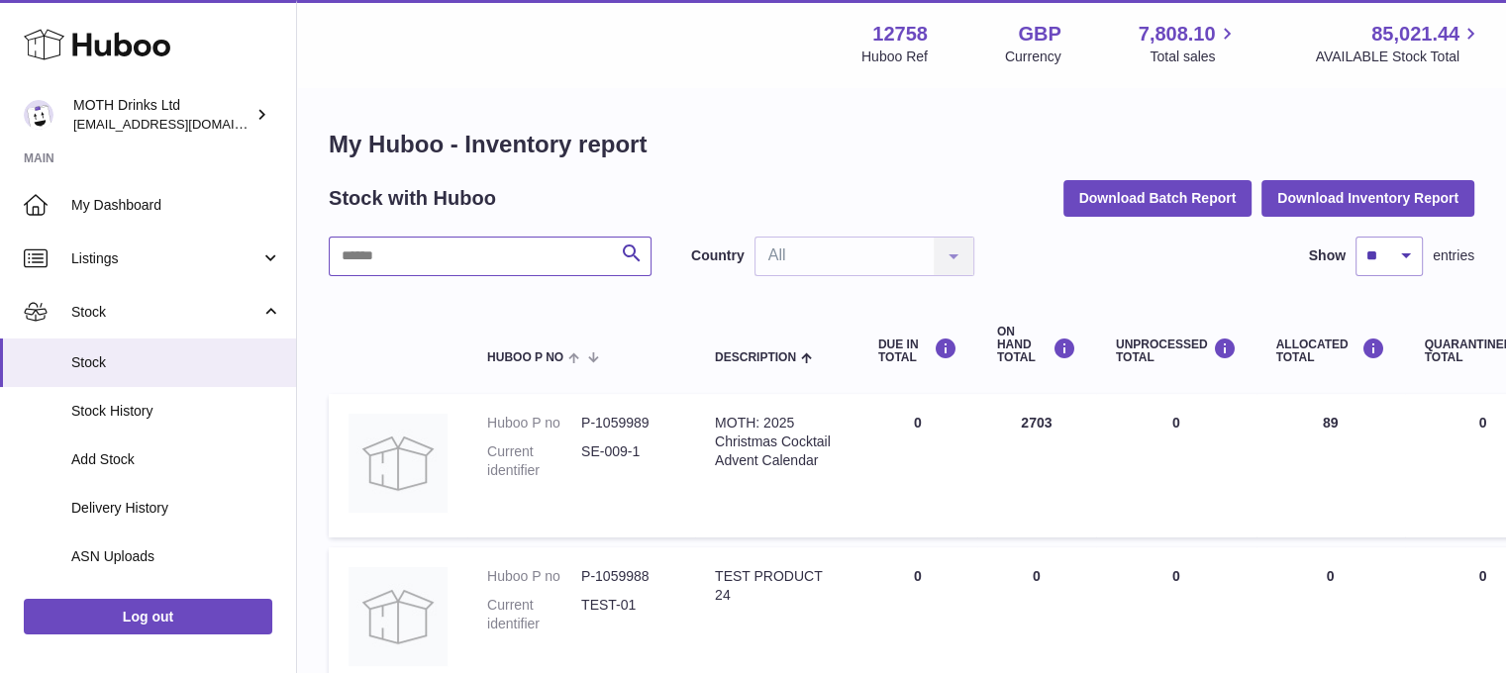
click at [455, 249] on input "text" at bounding box center [490, 257] width 323 height 40
type input "******"
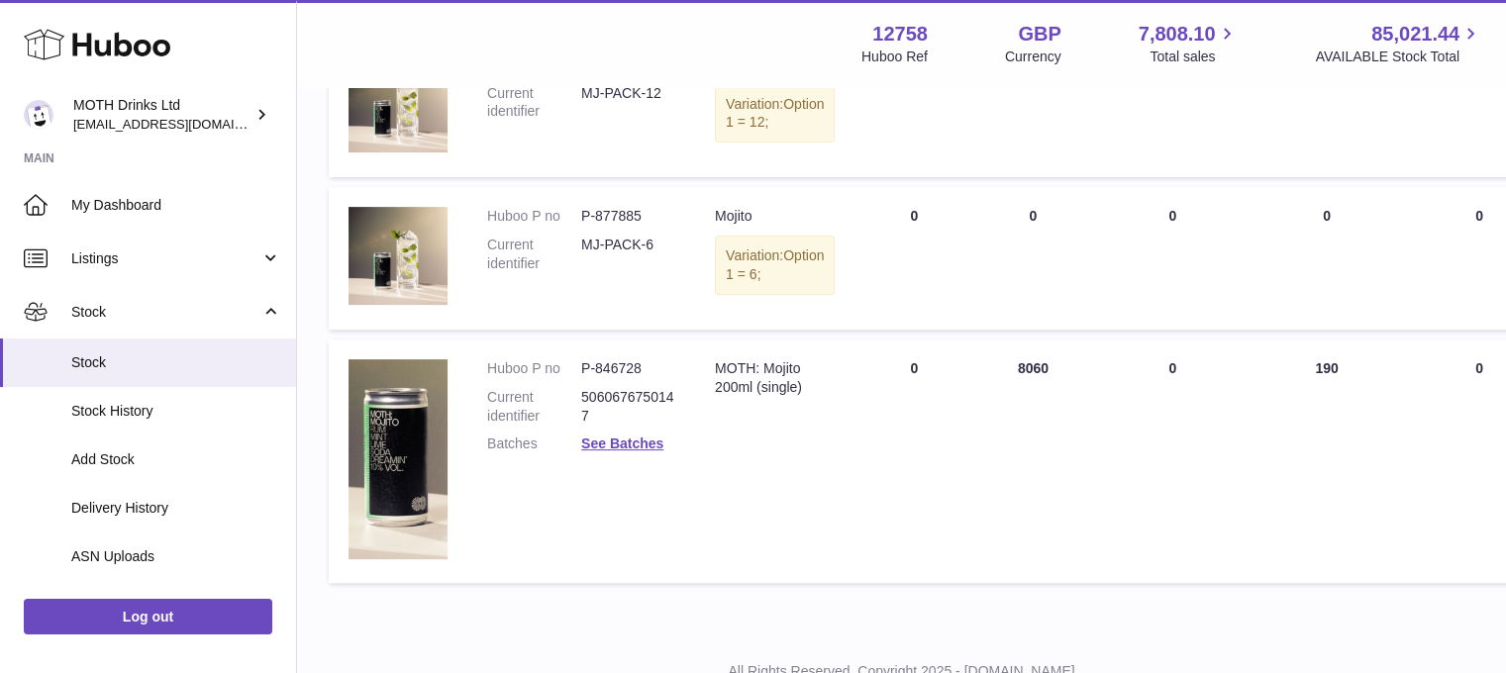
scroll to position [779, 0]
